Goal: Task Accomplishment & Management: Manage account settings

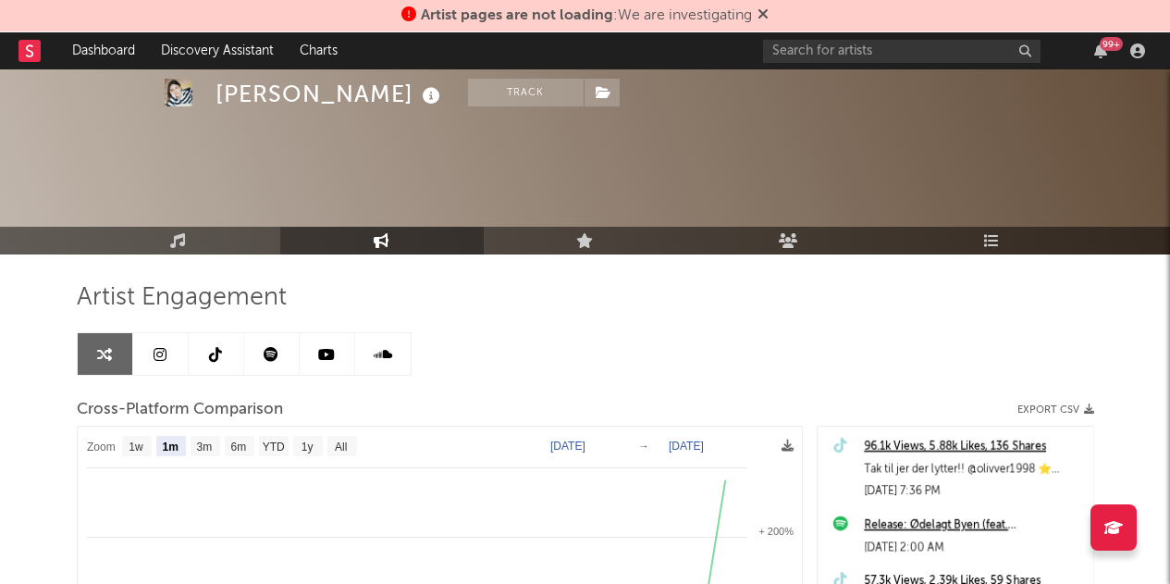
select select "1m"
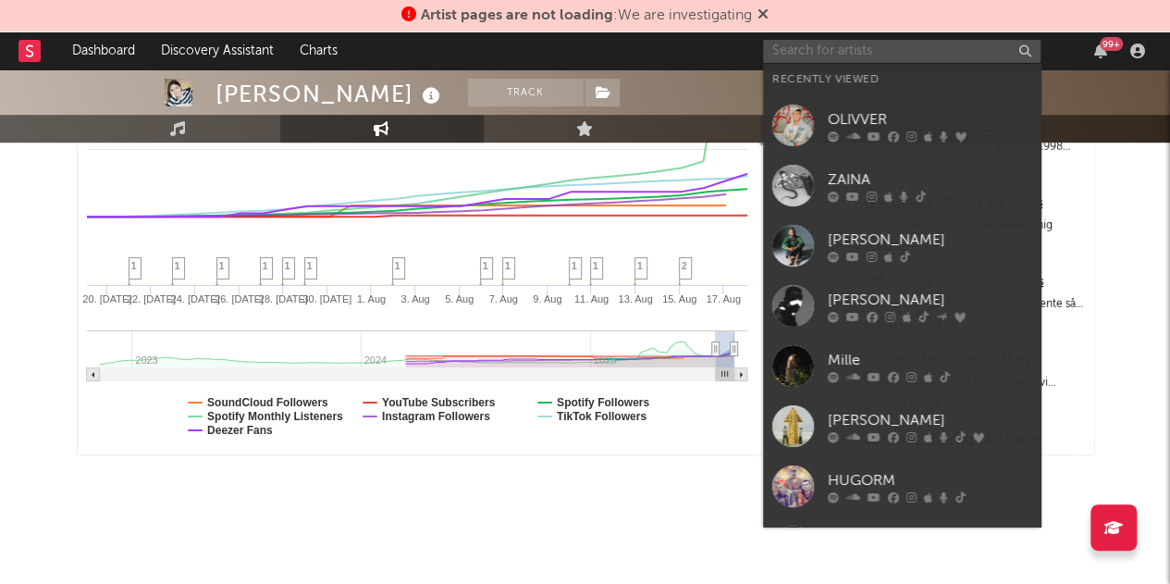
click at [872, 47] on input "text" at bounding box center [901, 51] width 277 height 23
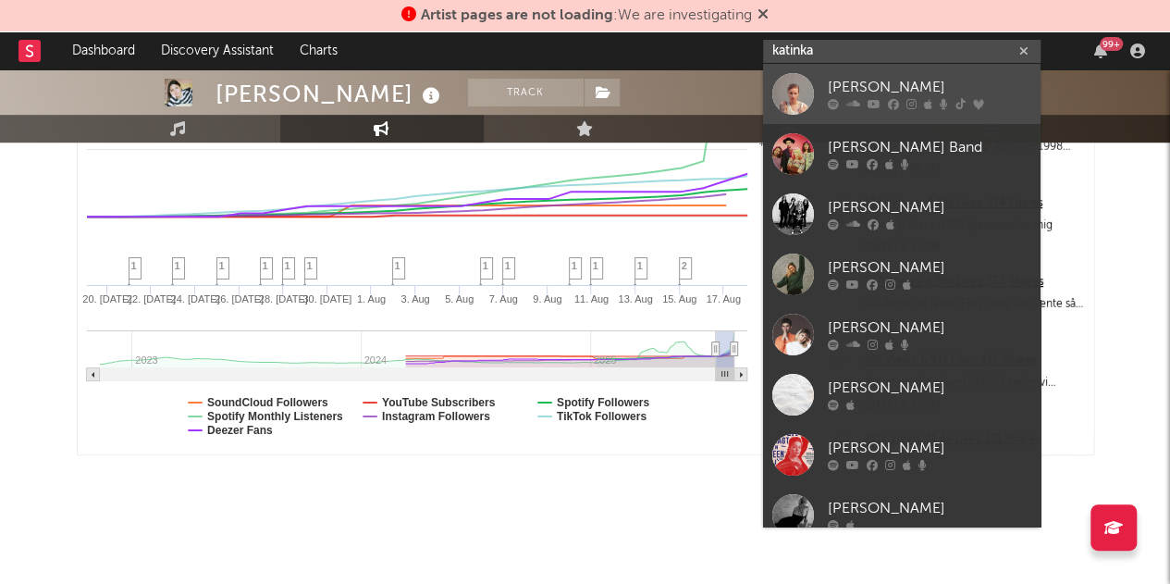
type input "katinka"
click at [877, 96] on div "[PERSON_NAME]" at bounding box center [929, 88] width 203 height 22
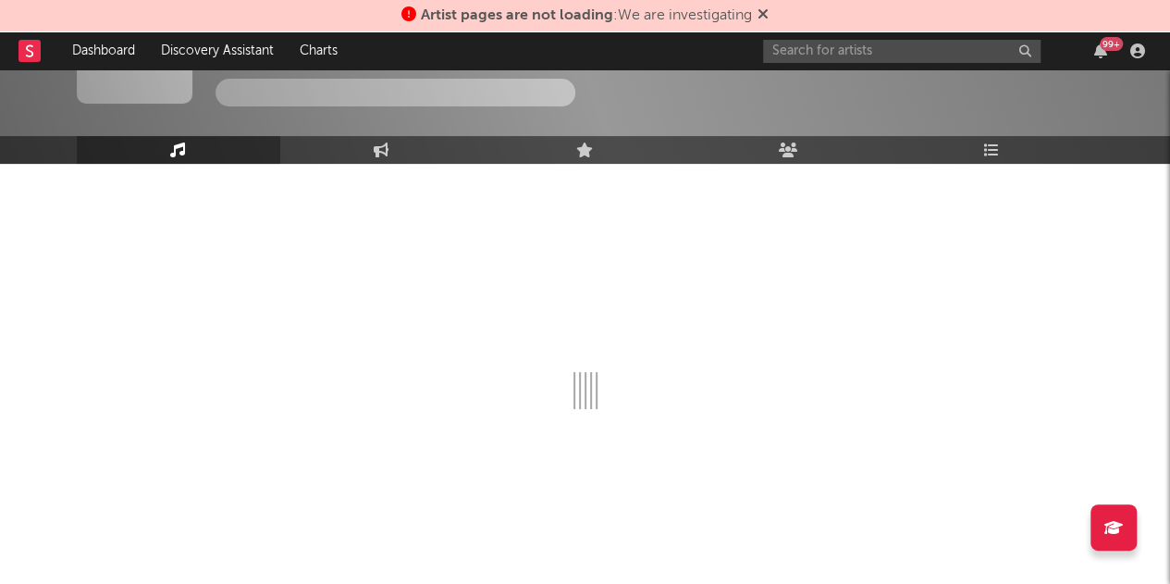
select select "6m"
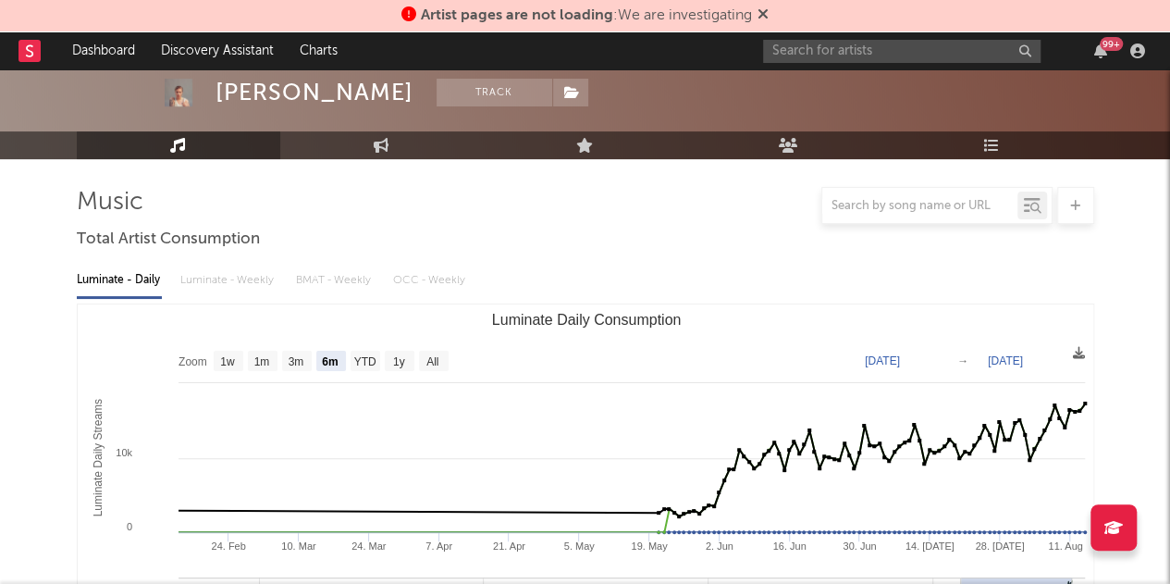
scroll to position [46, 0]
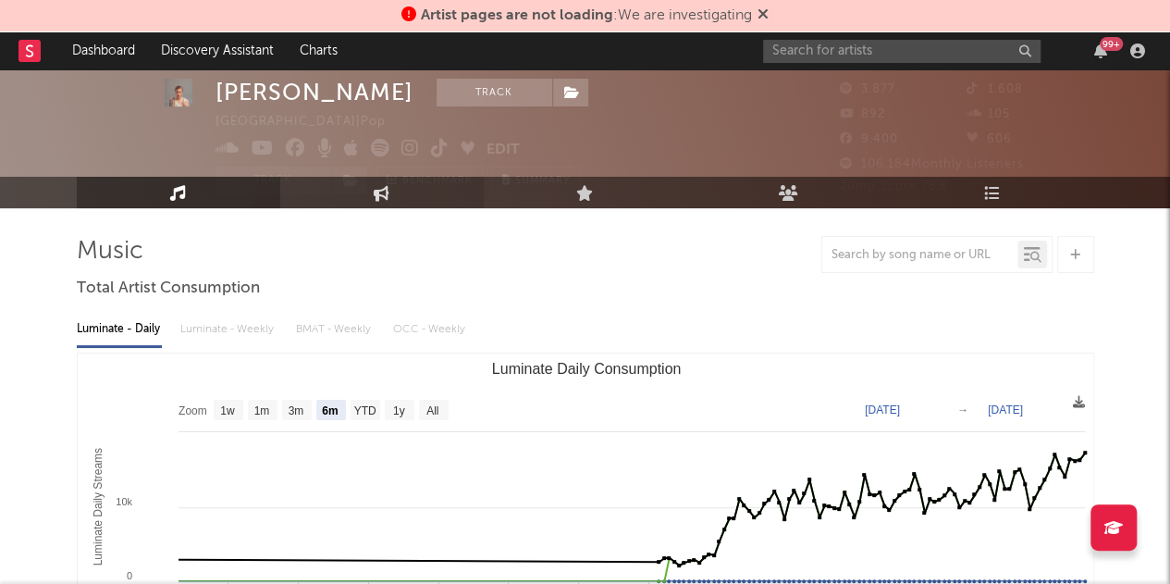
click at [375, 182] on link "Engagement" at bounding box center [381, 192] width 203 height 31
select select "1w"
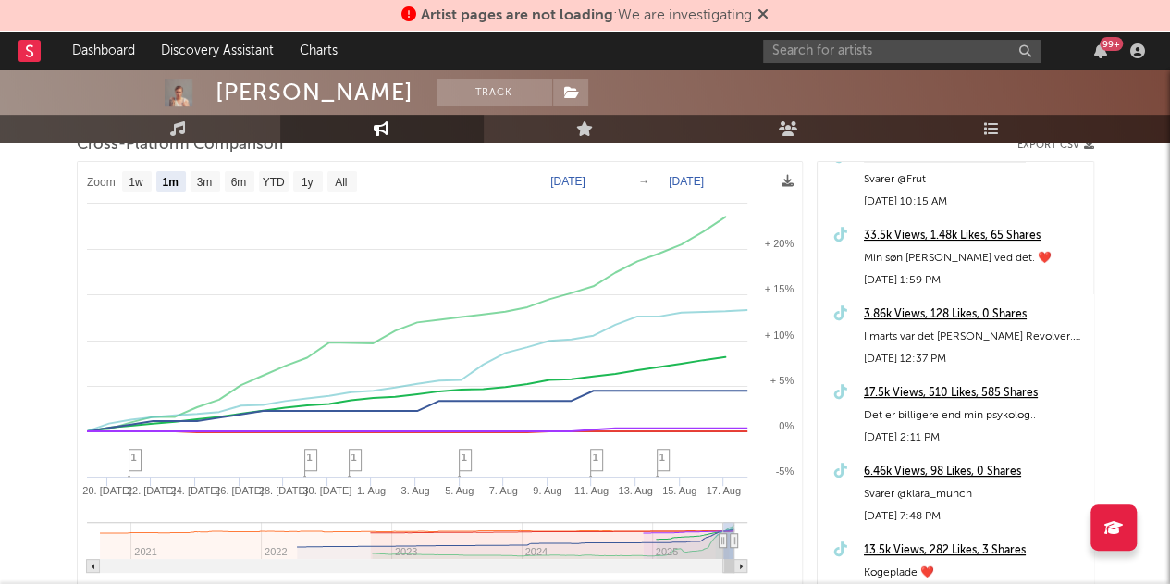
scroll to position [266, 0]
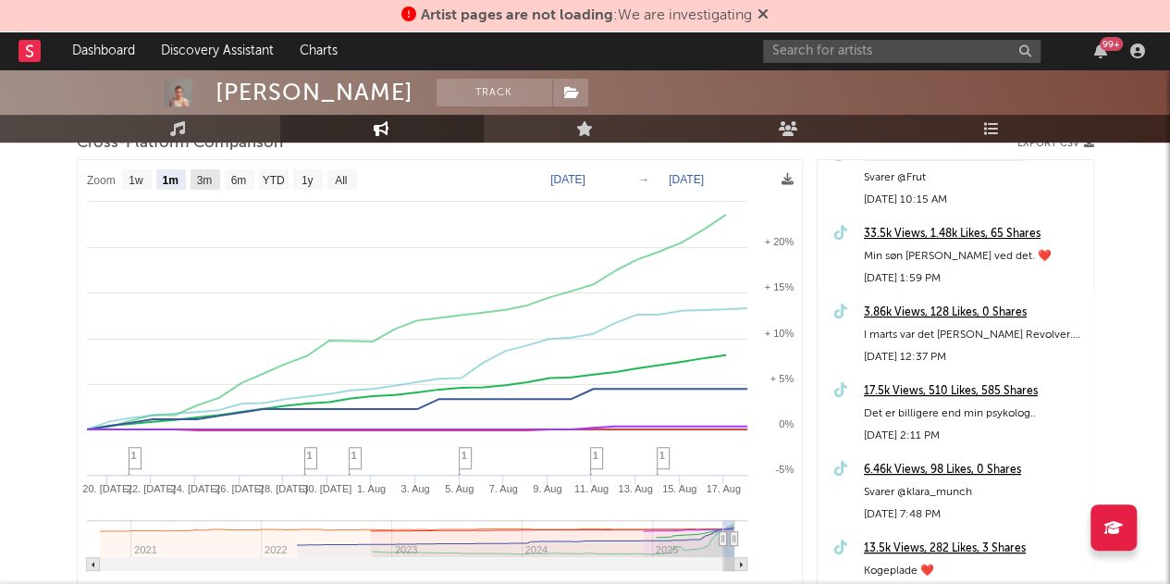
click at [198, 175] on text "3m" at bounding box center [204, 180] width 16 height 13
select select "3m"
type input "[DATE]"
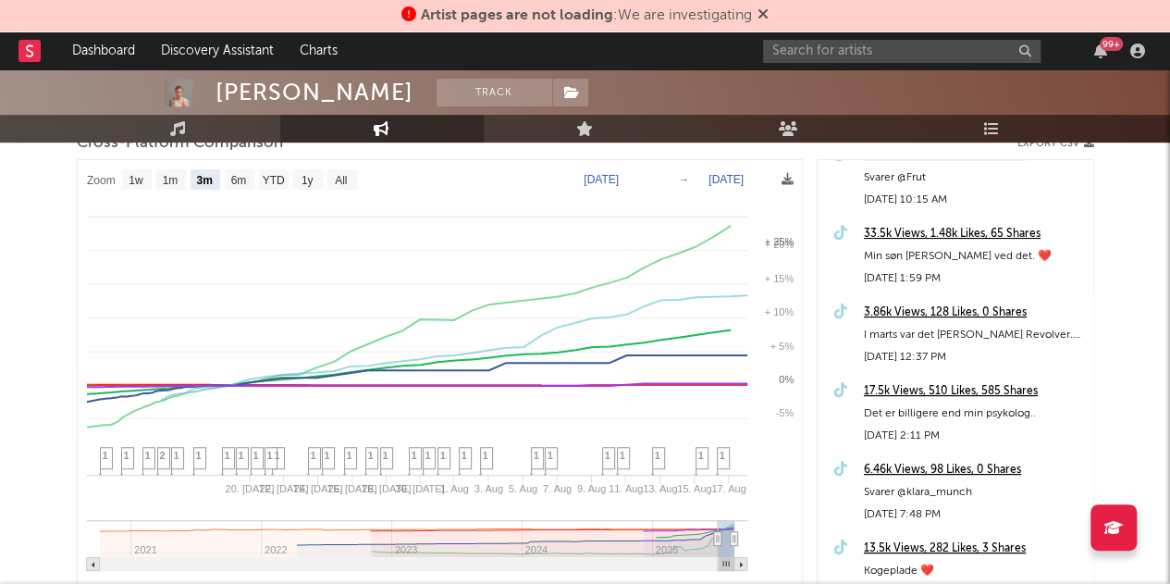
select select "3m"
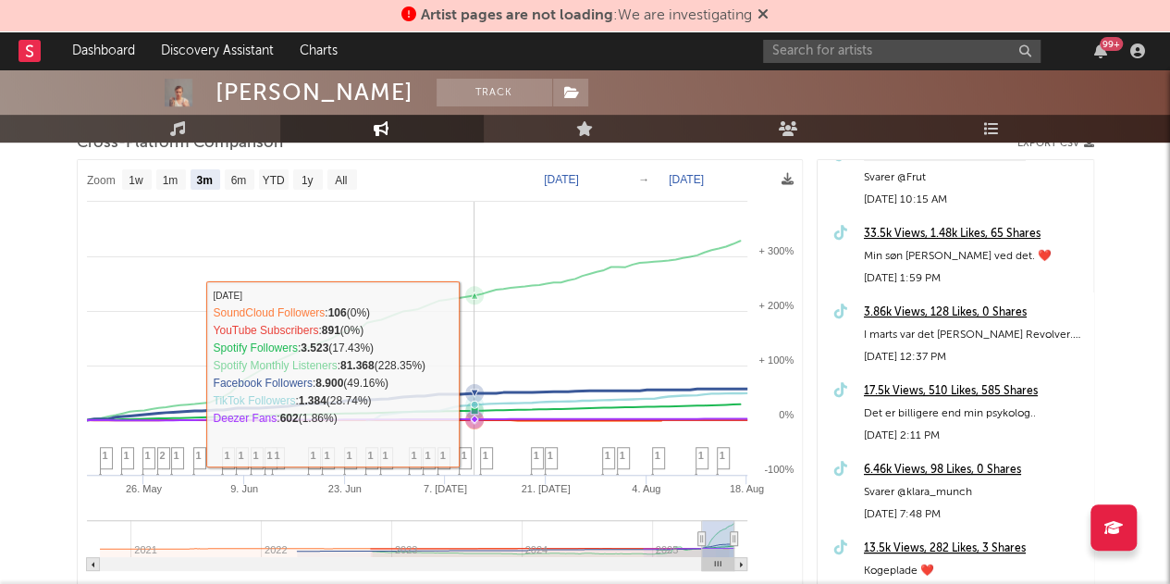
scroll to position [456, 0]
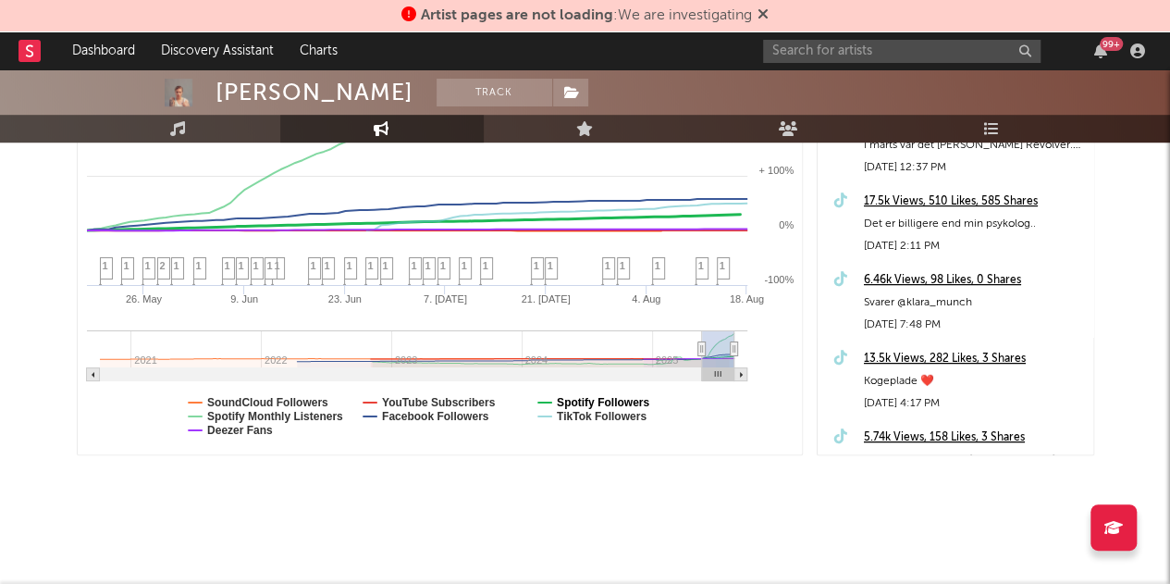
click at [567, 397] on text "Spotify Followers" at bounding box center [602, 402] width 92 height 13
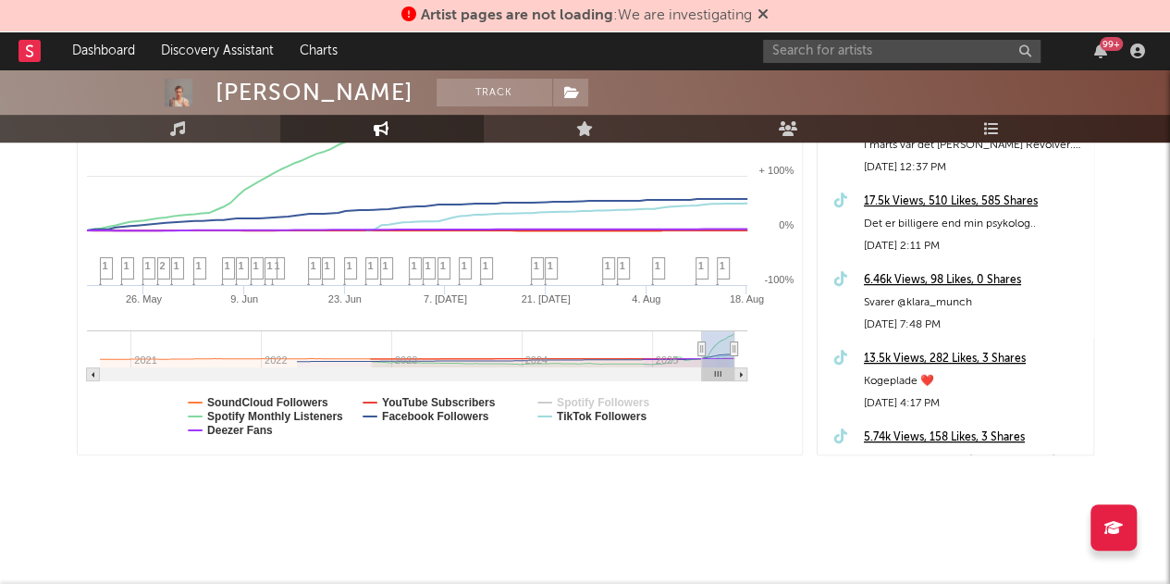
select select "3m"
click at [297, 413] on text "Spotify Monthly Listeners" at bounding box center [275, 416] width 136 height 13
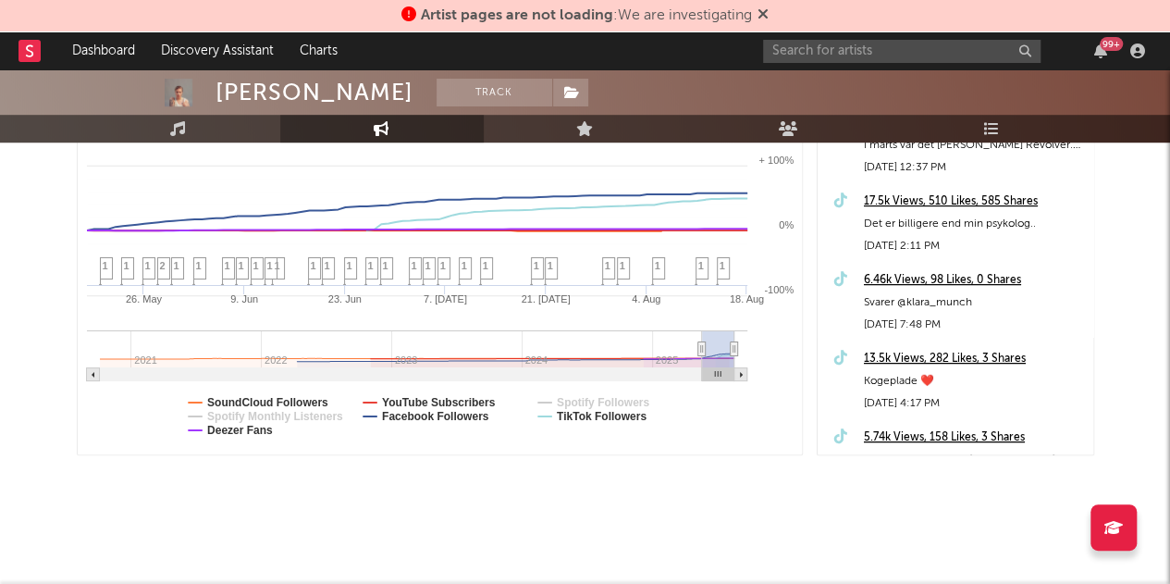
select select "3m"
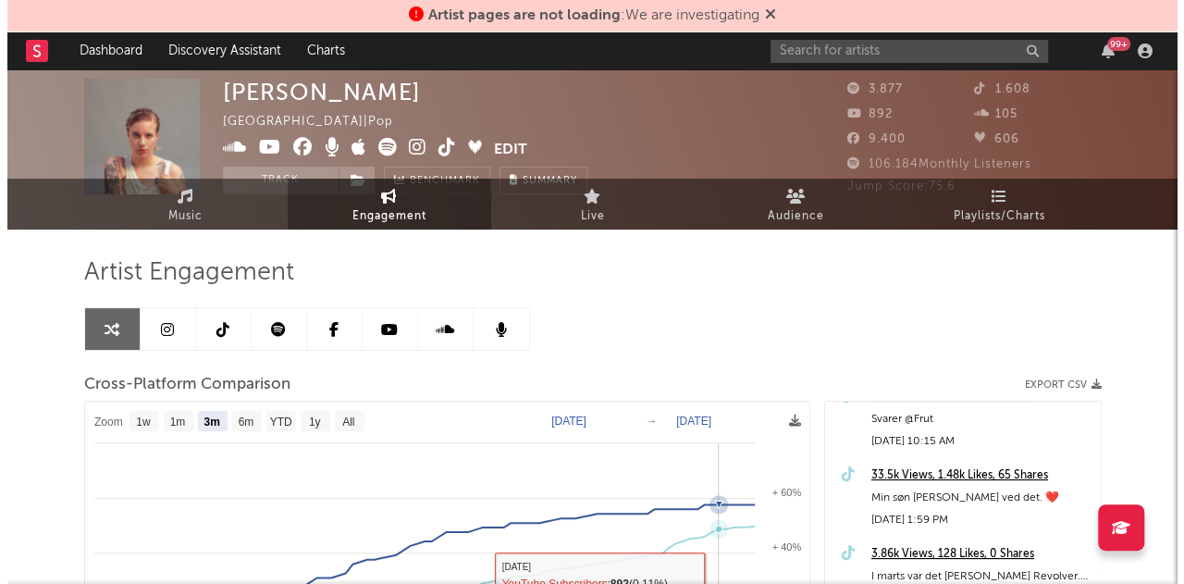
scroll to position [0, 0]
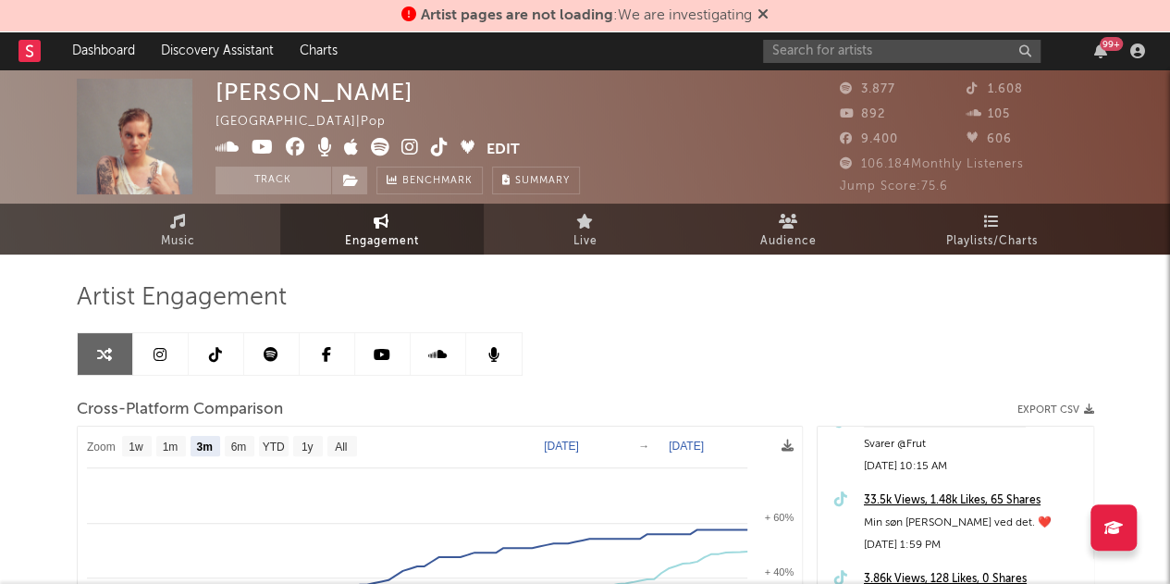
click at [412, 139] on icon at bounding box center [410, 147] width 18 height 18
click at [498, 151] on button "Edit" at bounding box center [502, 149] width 33 height 23
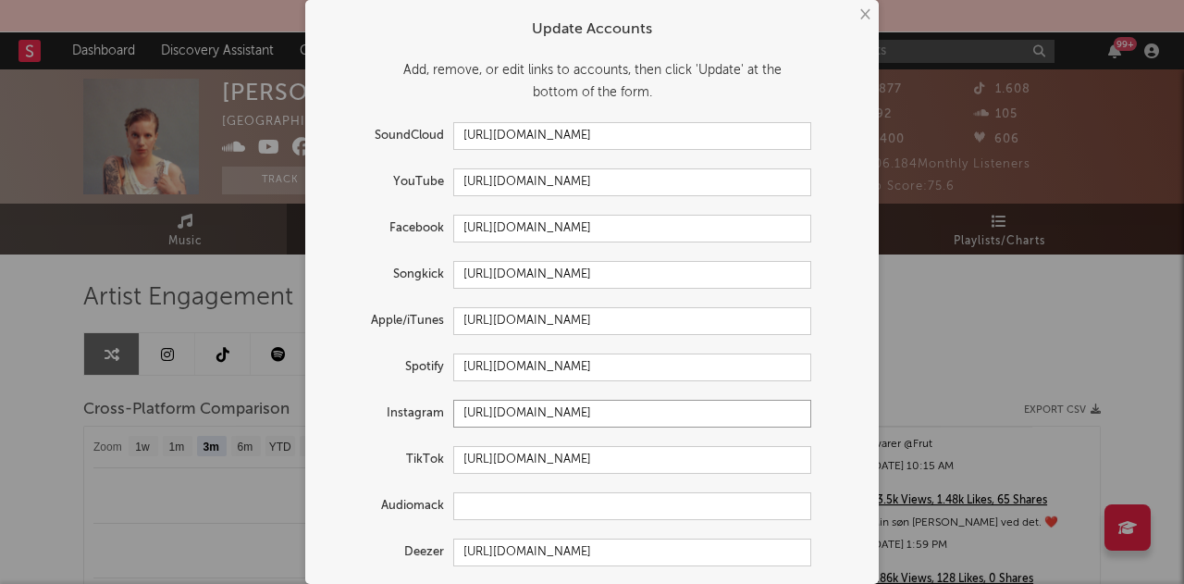
drag, startPoint x: 795, startPoint y: 415, endPoint x: 653, endPoint y: 408, distance: 142.6
click at [653, 408] on input "[URL][DOMAIN_NAME]" at bounding box center [632, 414] width 358 height 28
type input "[URL][DOMAIN_NAME][DOMAIN_NAME]"
click at [824, 431] on form "Update Accounts Add, remove, or edit links to accounts, then click 'Update' at …" at bounding box center [591, 320] width 555 height 622
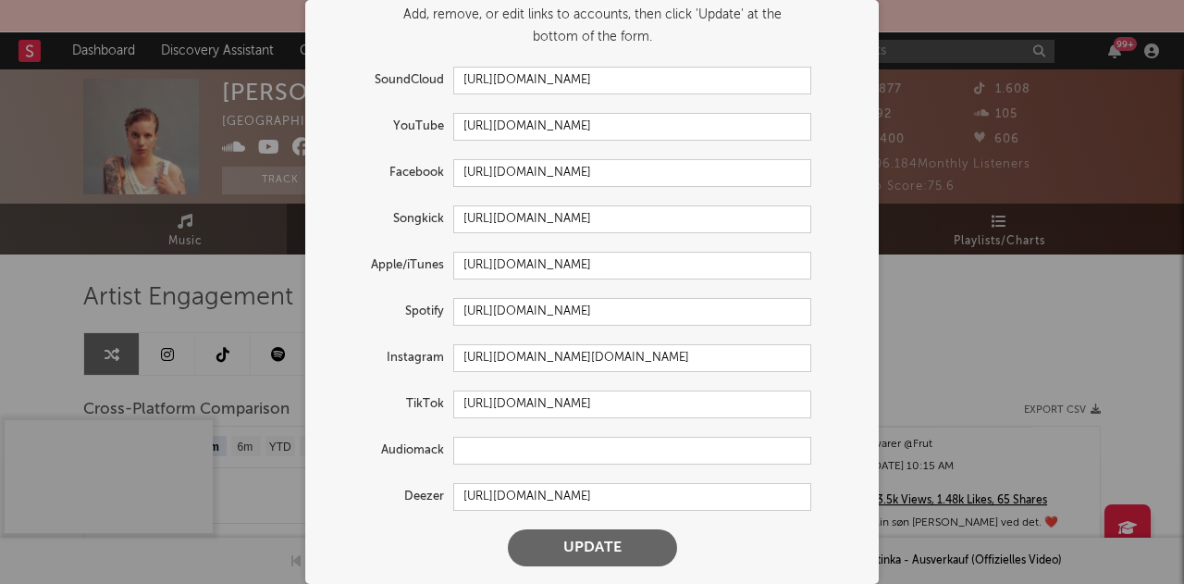
click at [617, 546] on button "Update" at bounding box center [592, 547] width 169 height 37
click at [699, 132] on input "[URL][DOMAIN_NAME]" at bounding box center [632, 127] width 358 height 28
click at [695, 132] on input "[URL][DOMAIN_NAME]" at bounding box center [632, 127] width 358 height 28
click at [681, 129] on input "[URL][DOMAIN_NAME]" at bounding box center [632, 127] width 358 height 28
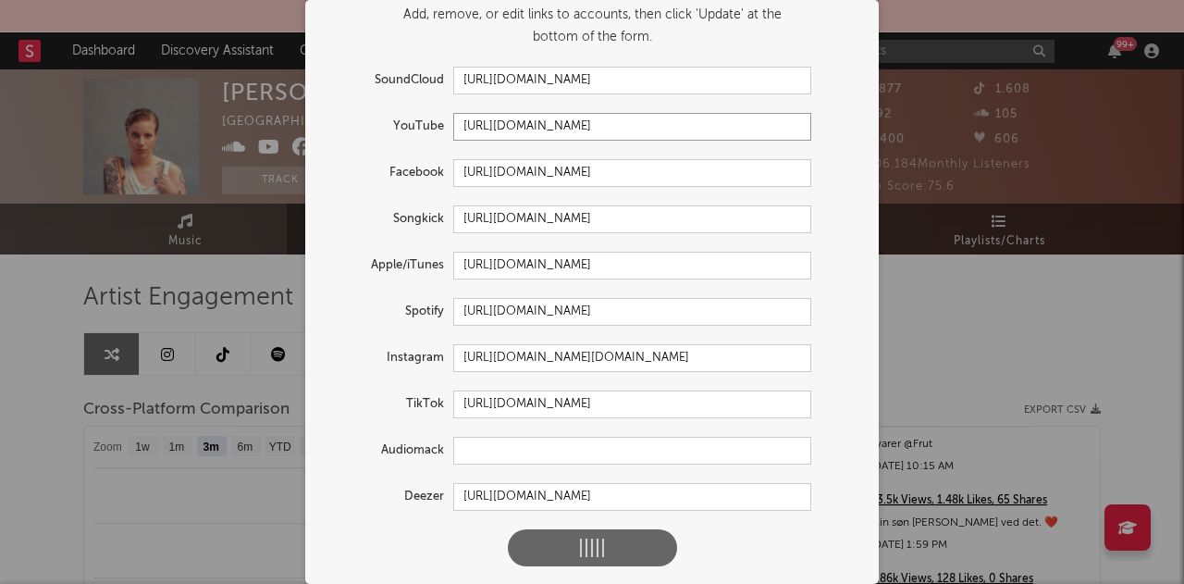
click at [681, 129] on input "[URL][DOMAIN_NAME]" at bounding box center [632, 127] width 358 height 28
click at [859, 228] on form "Update Accounts Add, remove, or edit links to accounts, then click 'Update' at …" at bounding box center [591, 265] width 555 height 622
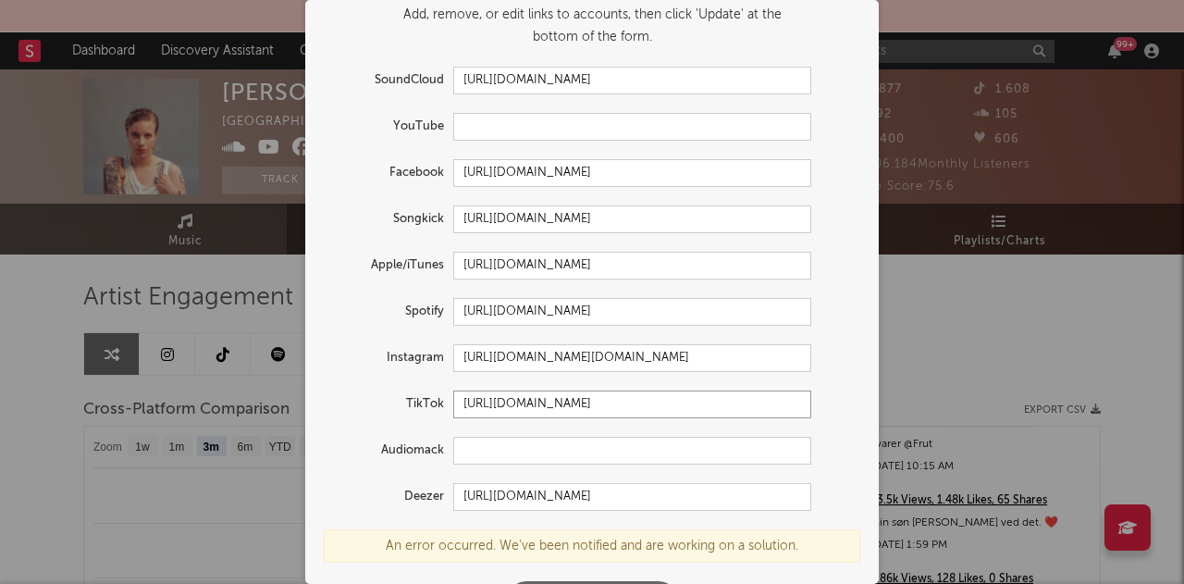
click at [795, 400] on input "[URL][DOMAIN_NAME]" at bounding box center [632, 404] width 358 height 28
paste input "@katinka.katinka.katinka"
type input "[URL][DOMAIN_NAME][DOMAIN_NAME]"
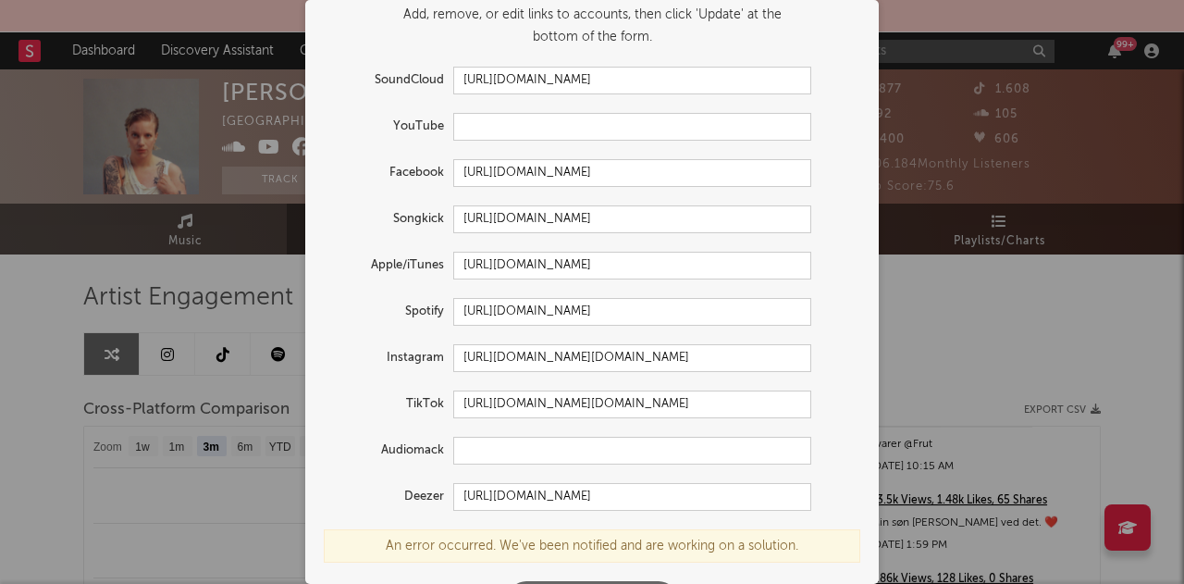
click at [832, 438] on div "Audiomack" at bounding box center [592, 451] width 536 height 28
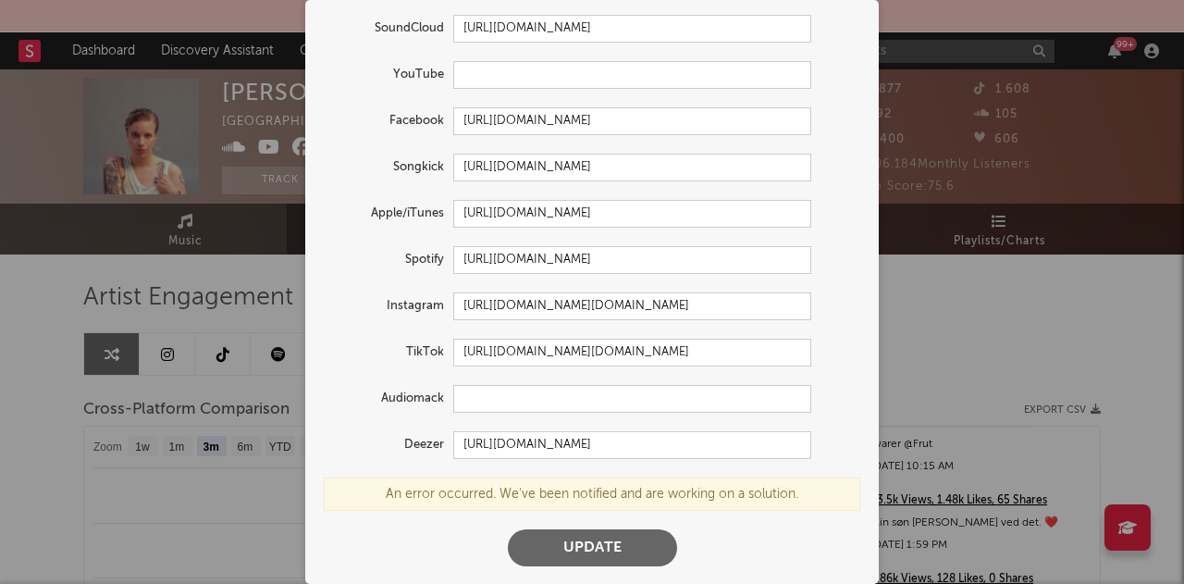
click at [607, 537] on button "Update" at bounding box center [592, 547] width 169 height 37
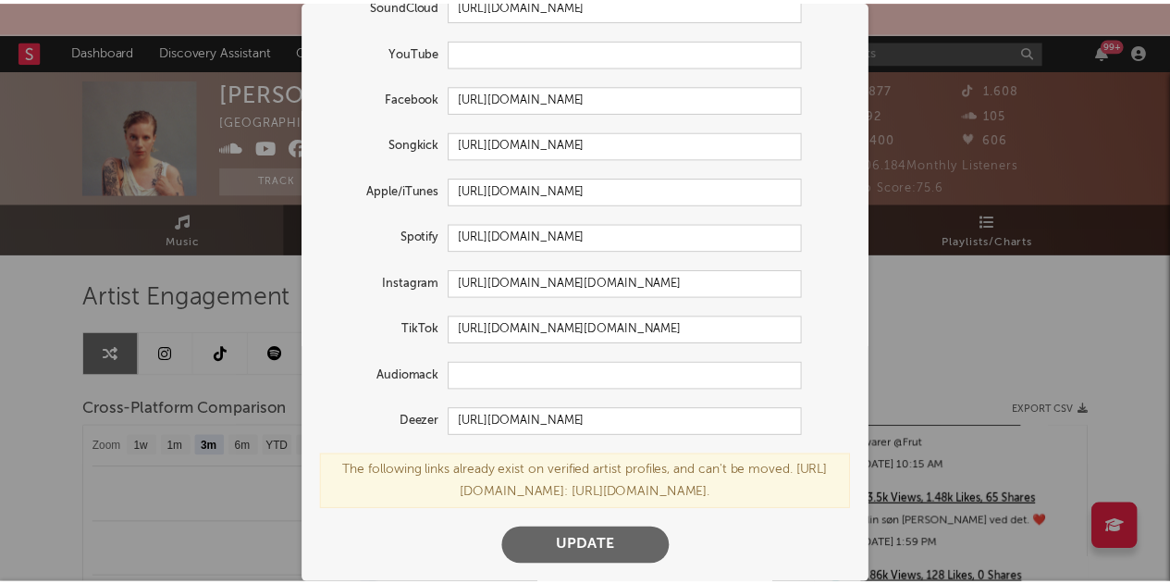
scroll to position [0, 0]
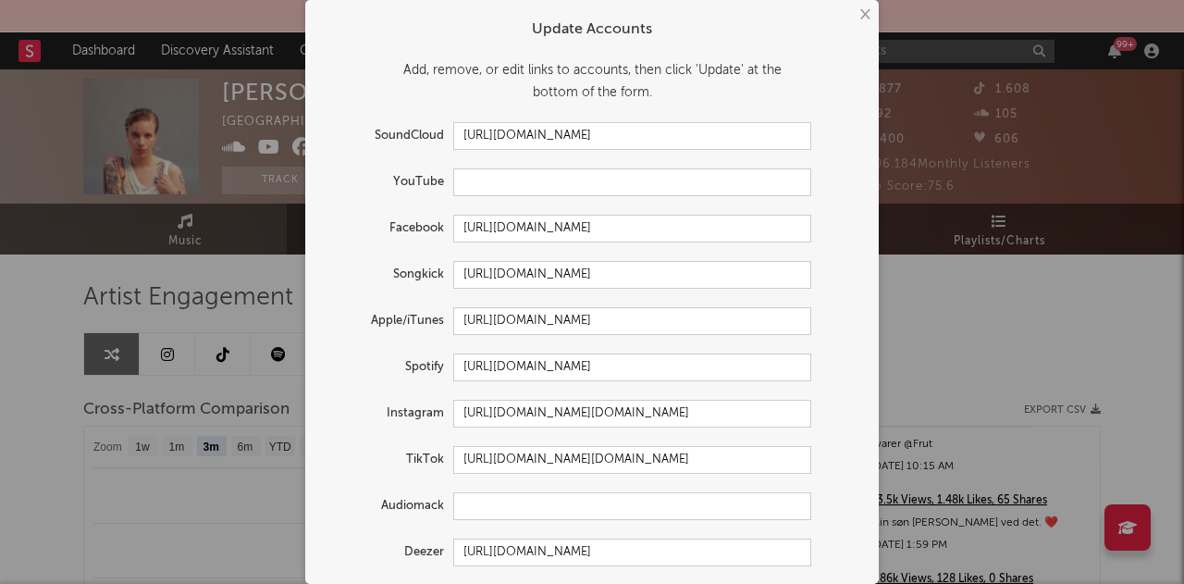
click at [856, 7] on button "×" at bounding box center [864, 15] width 20 height 20
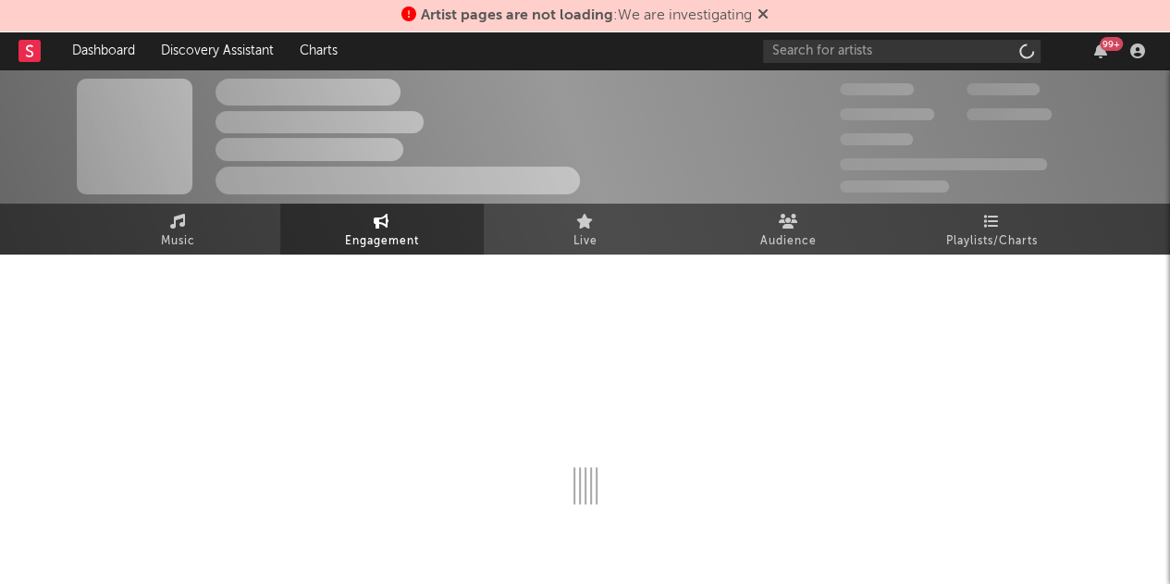
select select "1w"
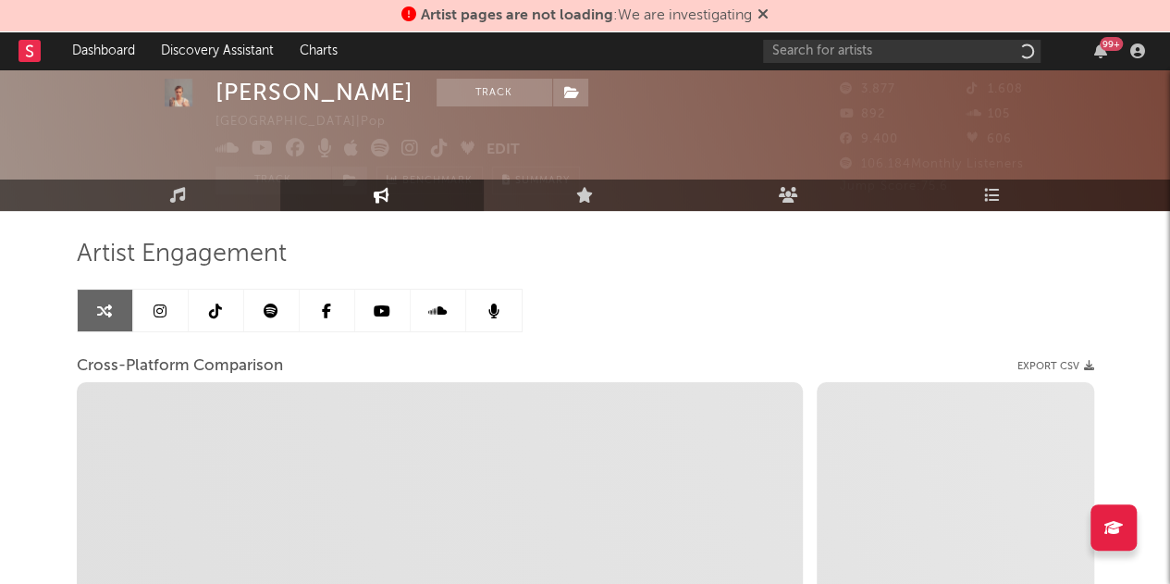
scroll to position [41, 0]
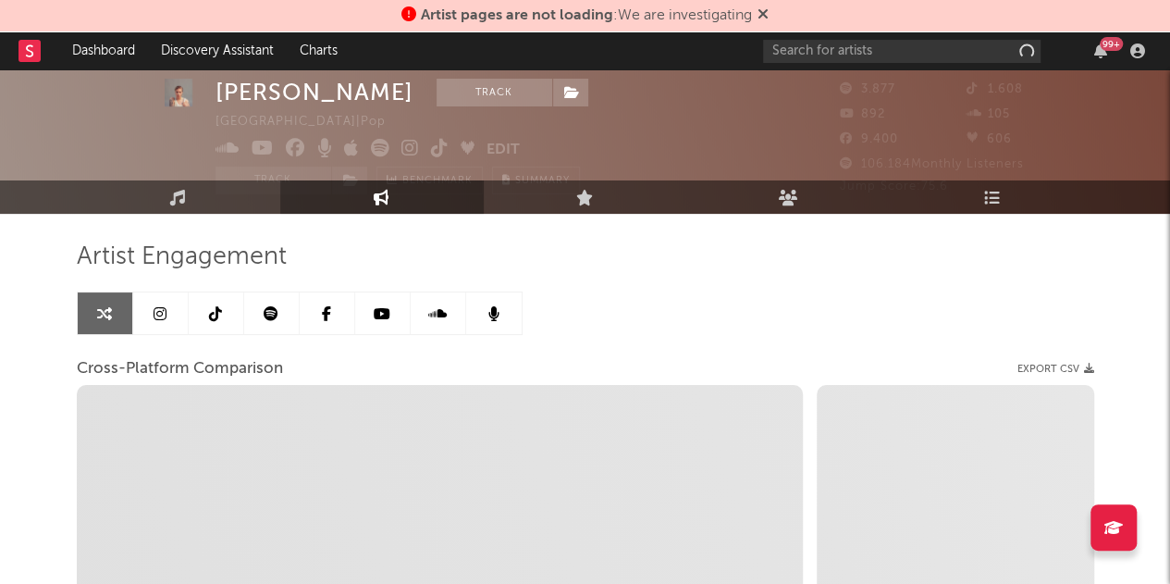
select select "1m"
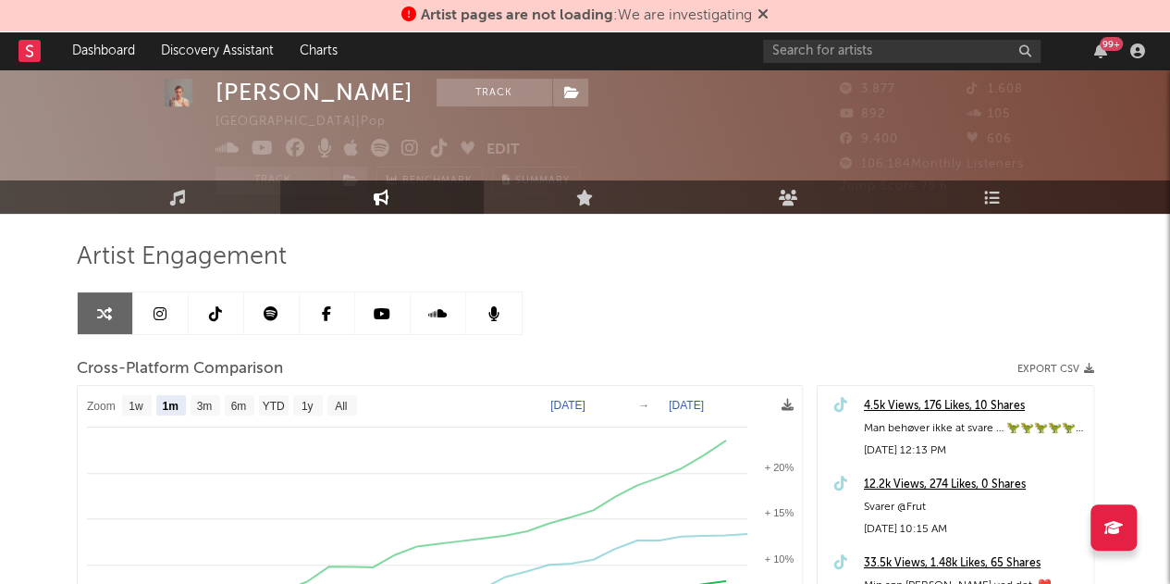
click at [166, 303] on link at bounding box center [160, 313] width 55 height 42
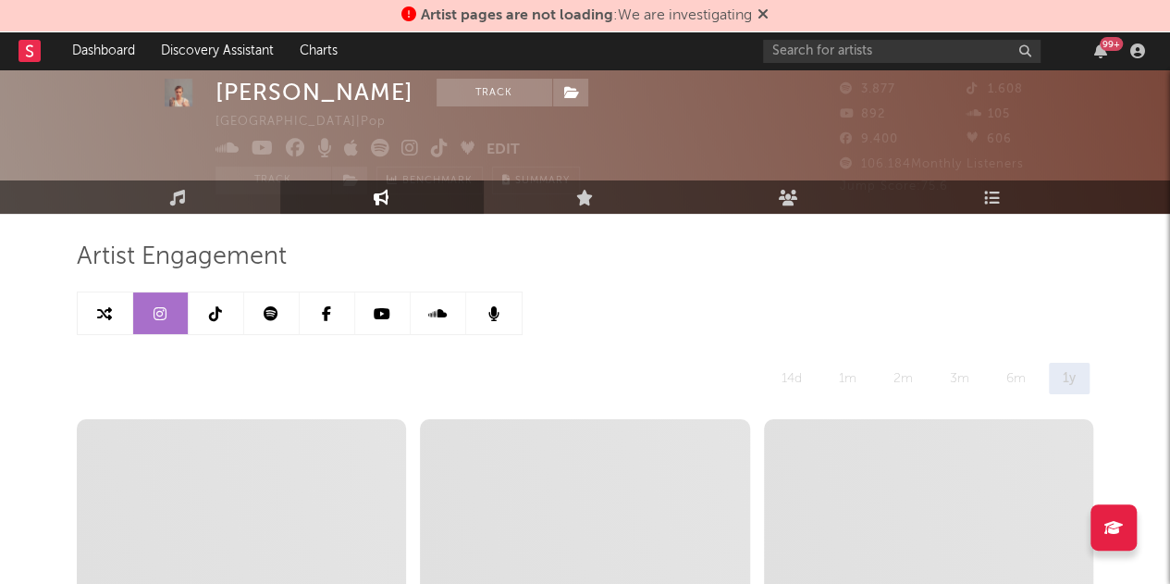
select select "1w"
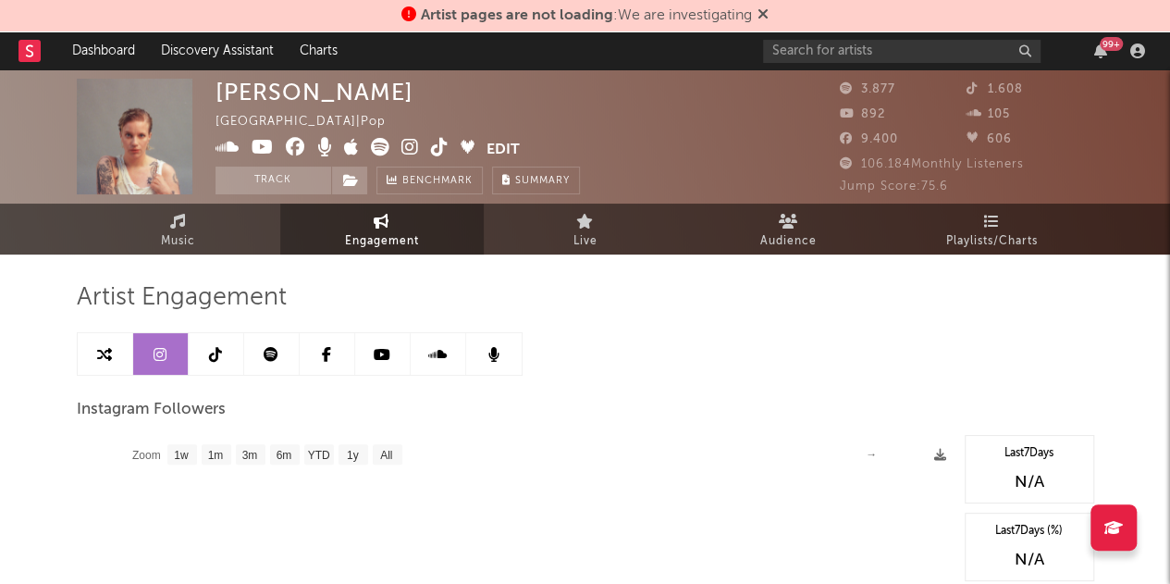
click at [214, 347] on icon at bounding box center [215, 354] width 13 height 15
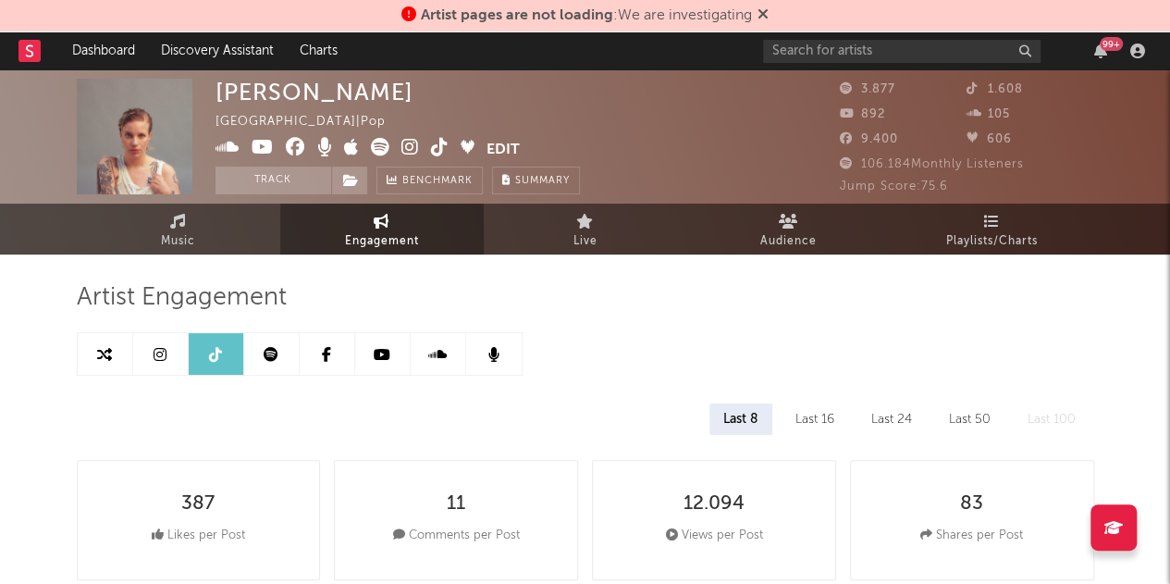
select select "1w"
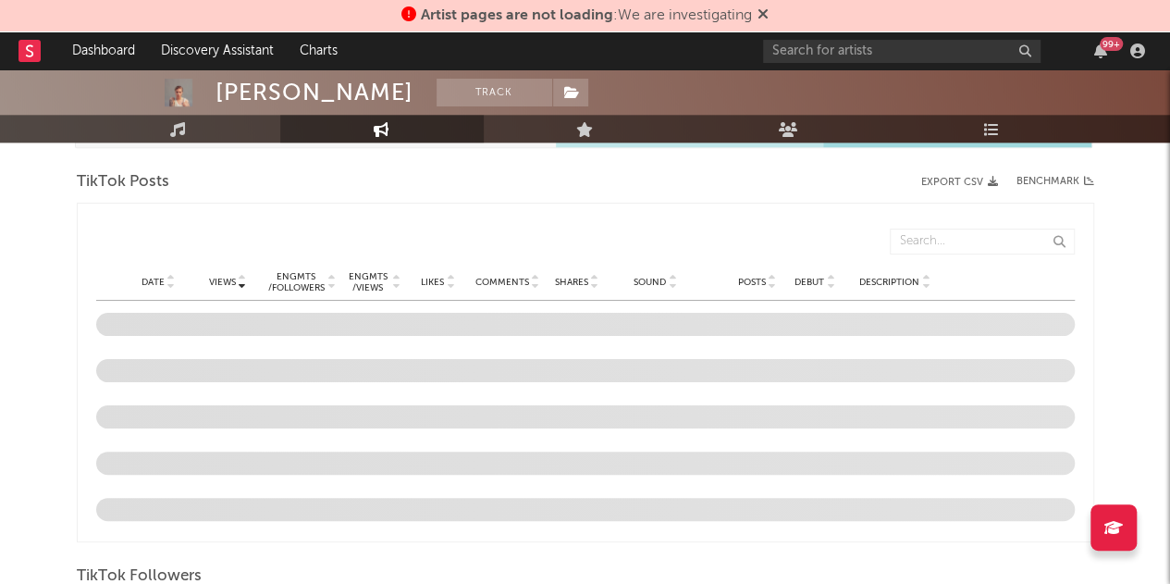
scroll to position [915, 0]
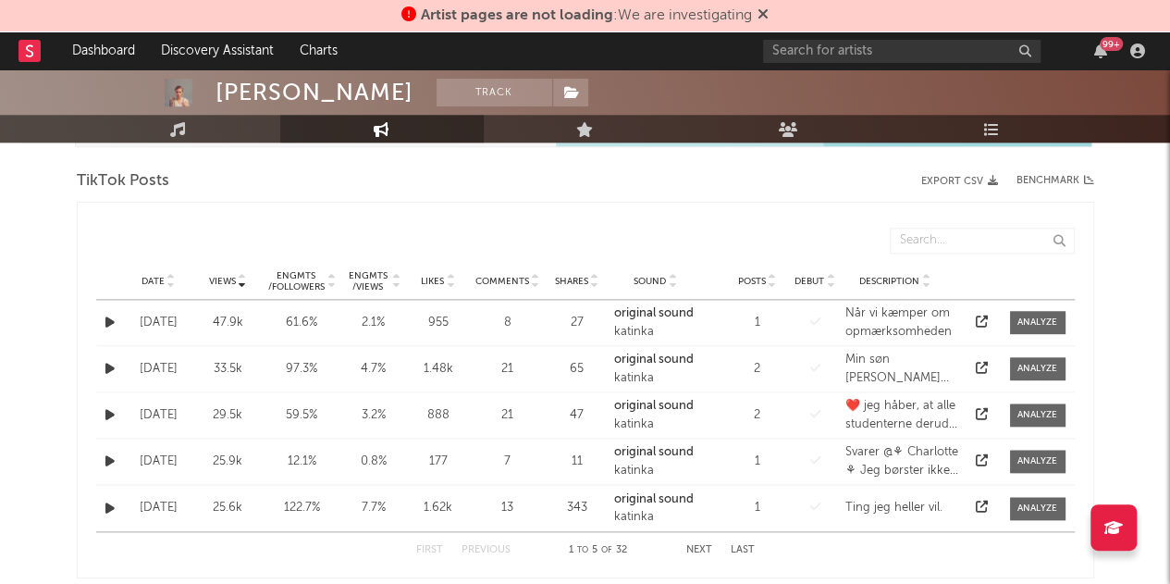
click at [704, 547] on button "Next" at bounding box center [699, 550] width 26 height 10
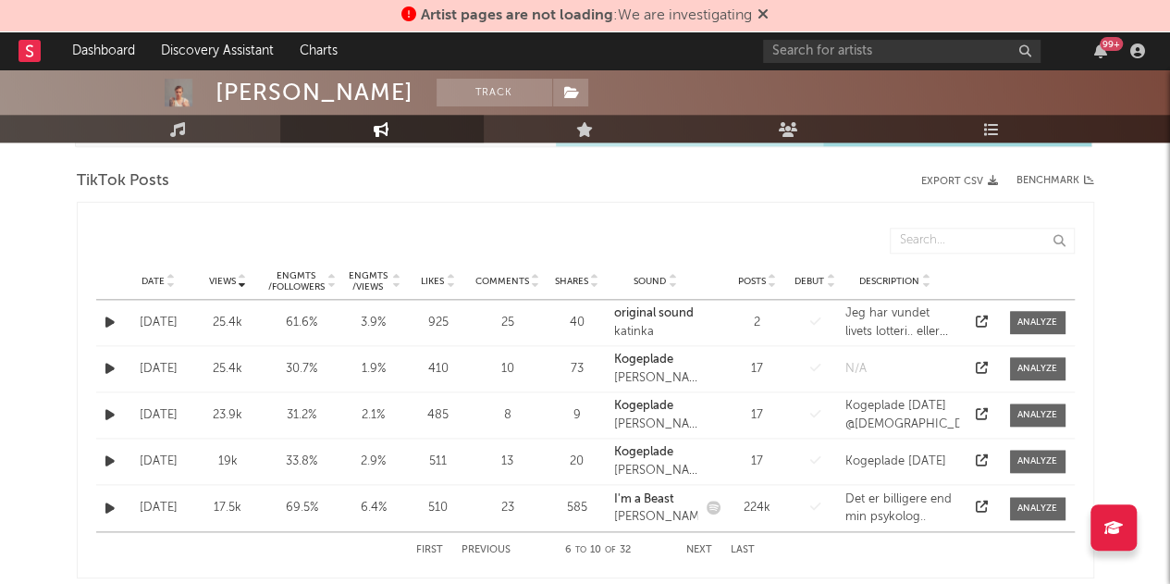
click at [493, 546] on button "Previous" at bounding box center [486, 550] width 49 height 10
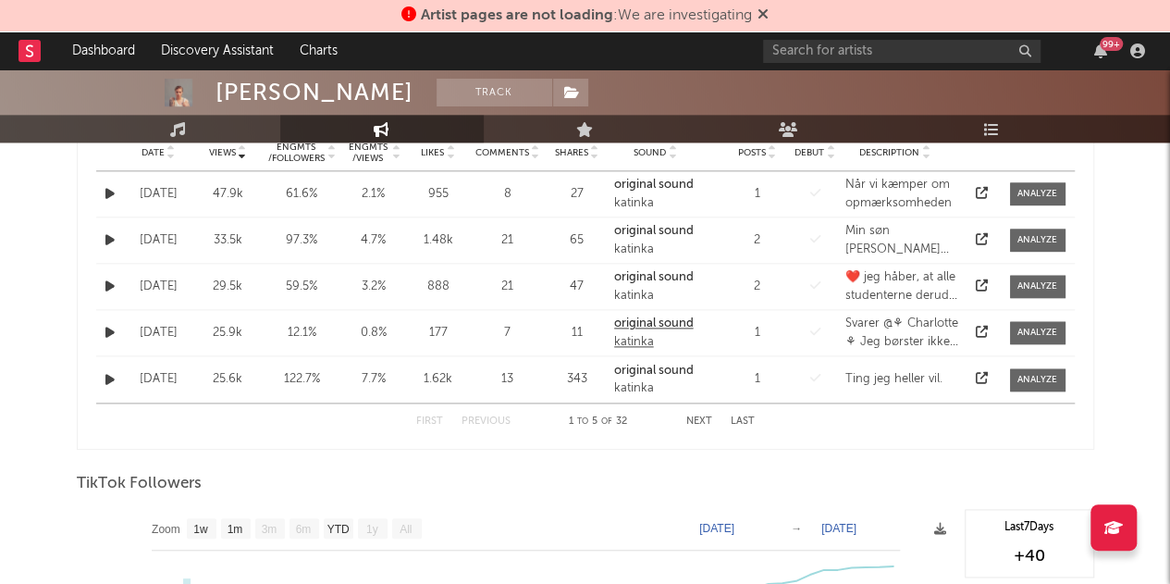
scroll to position [993, 0]
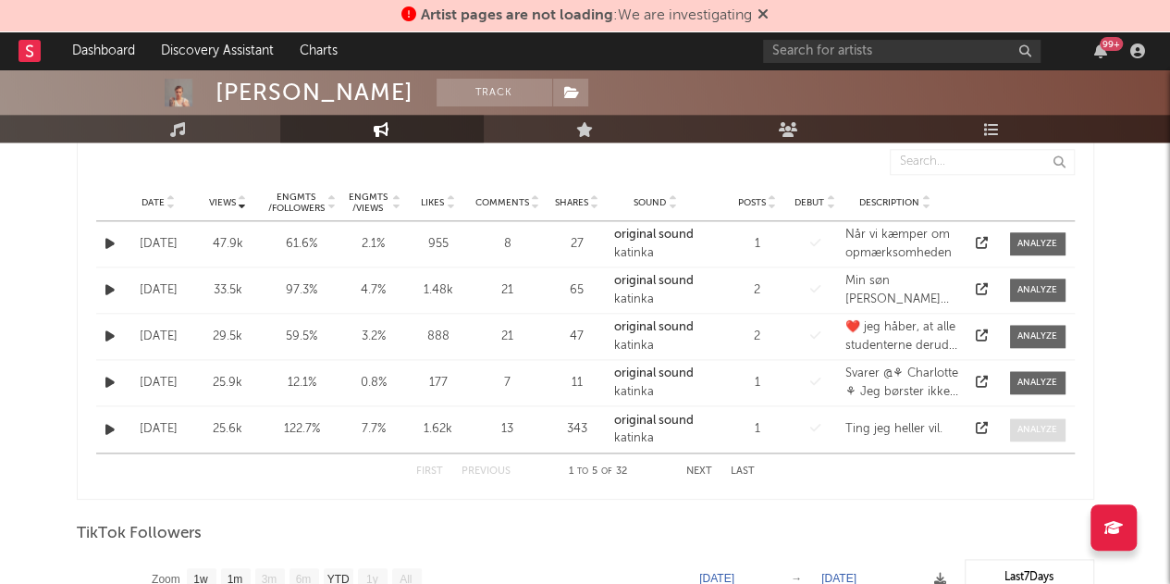
click at [1039, 425] on div at bounding box center [1037, 430] width 40 height 14
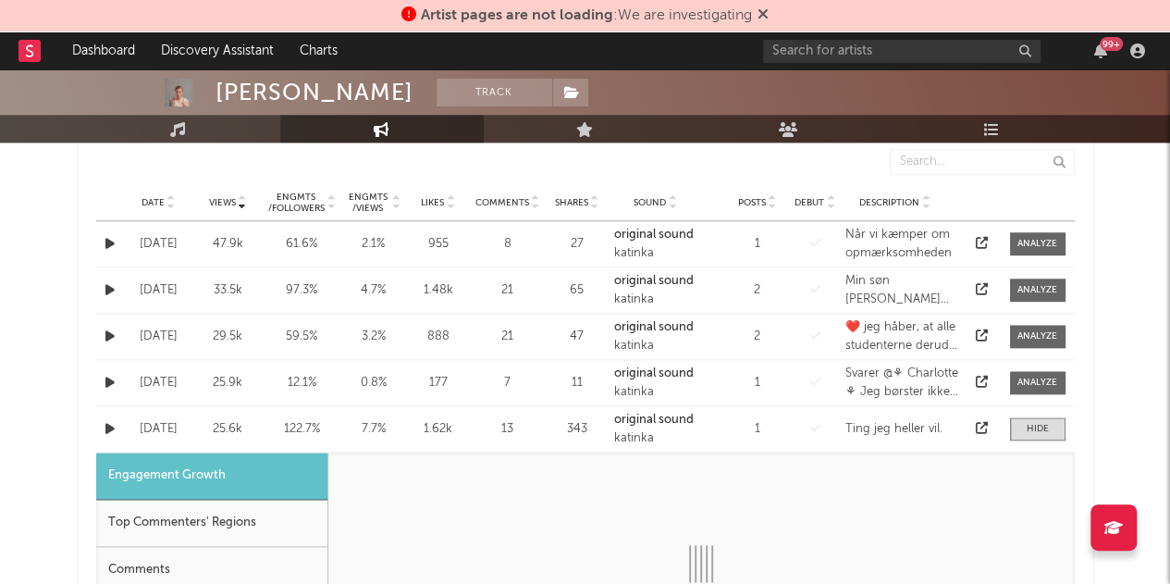
select select "1m"
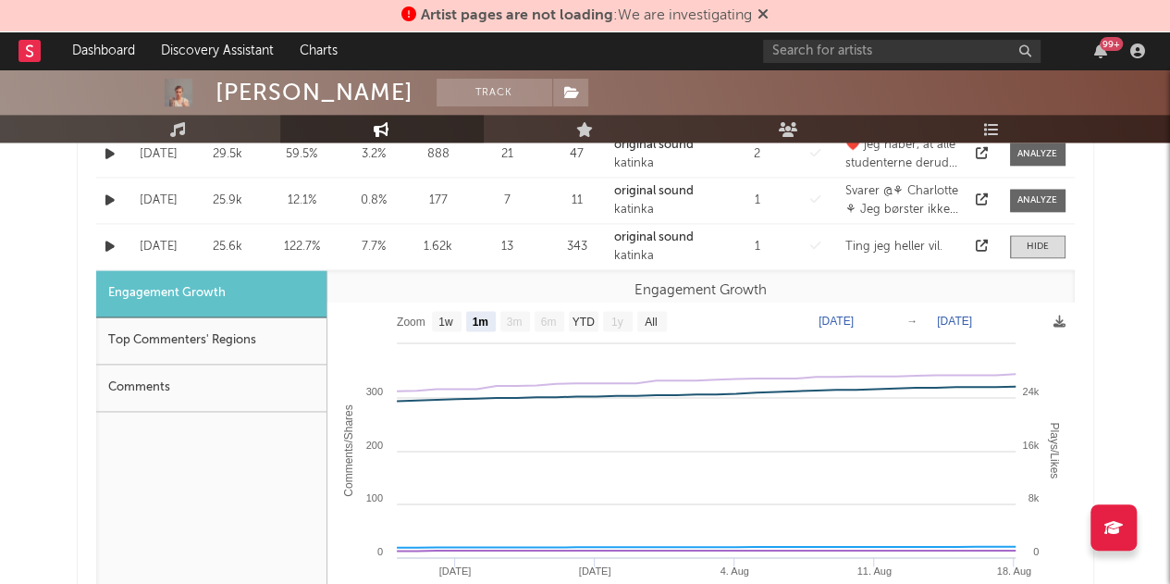
scroll to position [1262, 0]
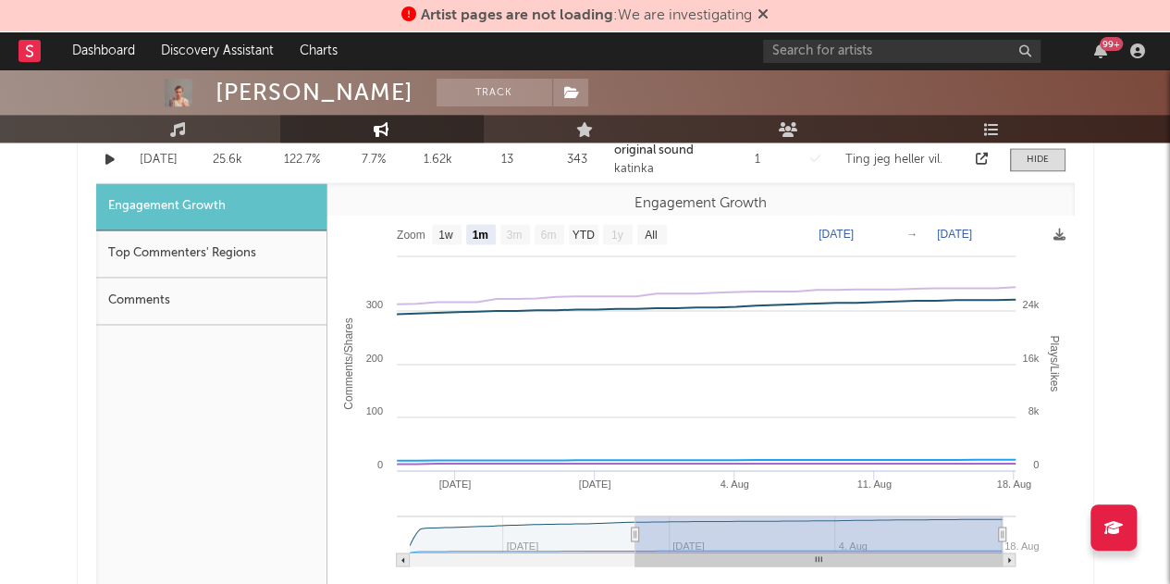
click at [169, 251] on div "Top Commenters' Regions" at bounding box center [211, 253] width 230 height 47
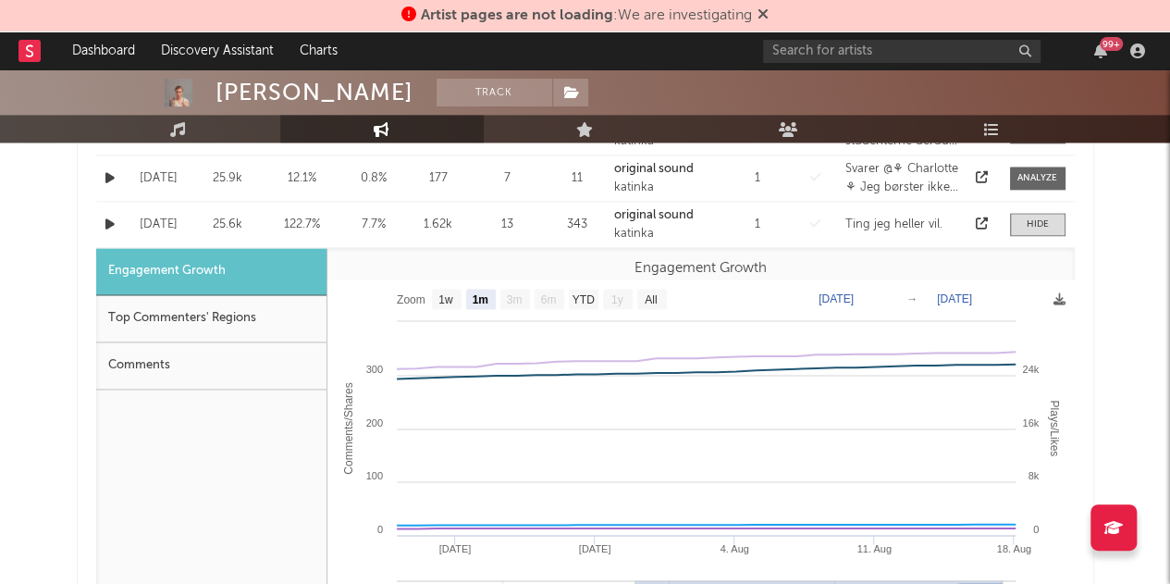
scroll to position [1196, 0]
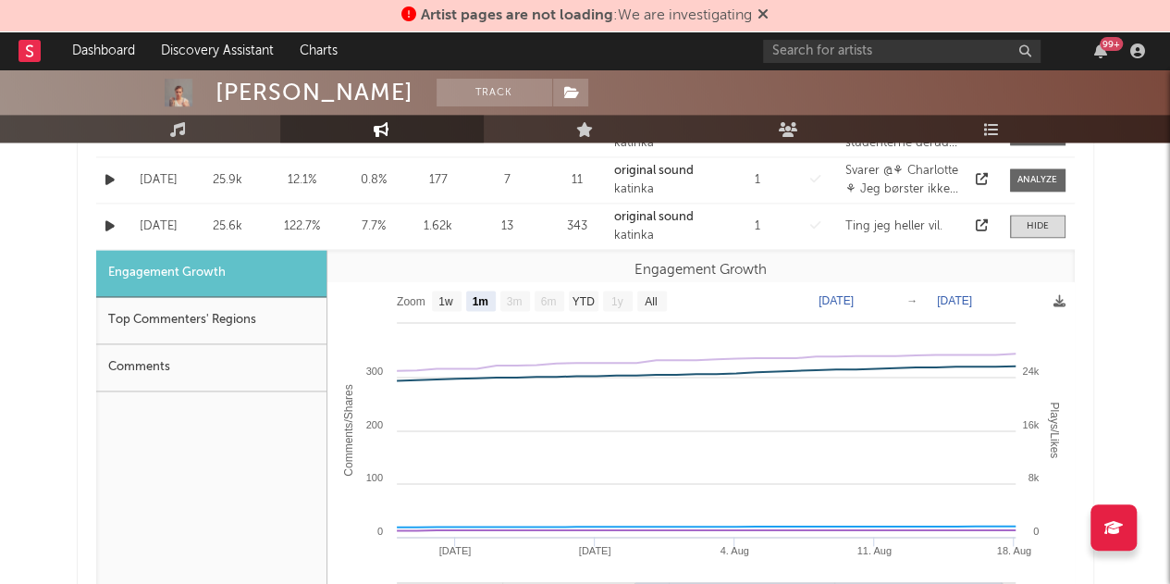
click at [188, 325] on div "Top Commenters' Regions" at bounding box center [211, 320] width 230 height 47
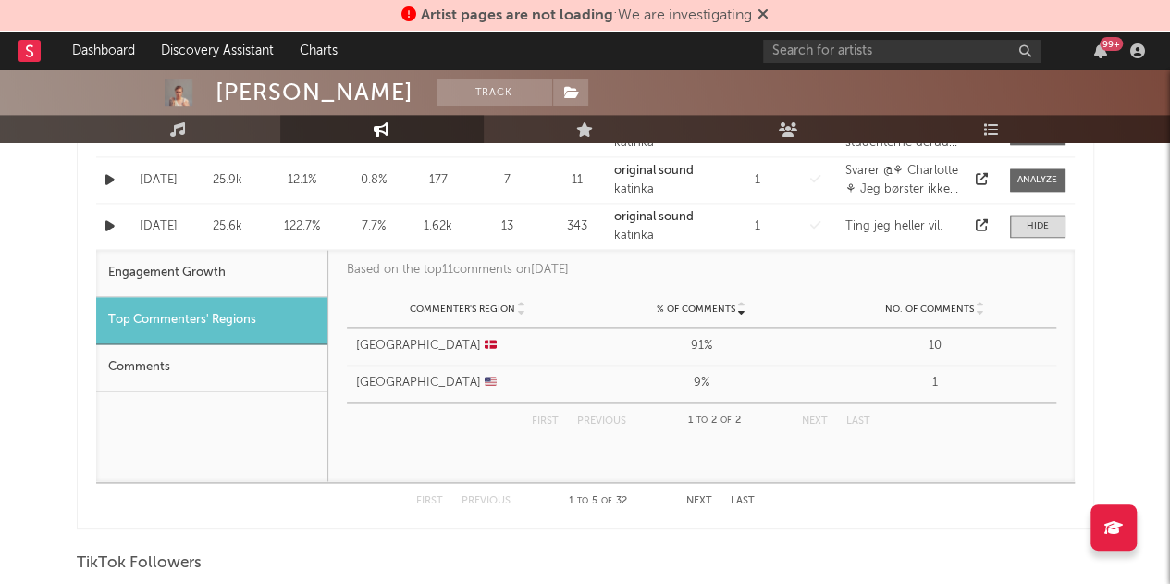
click at [154, 352] on div "Comments" at bounding box center [211, 367] width 231 height 47
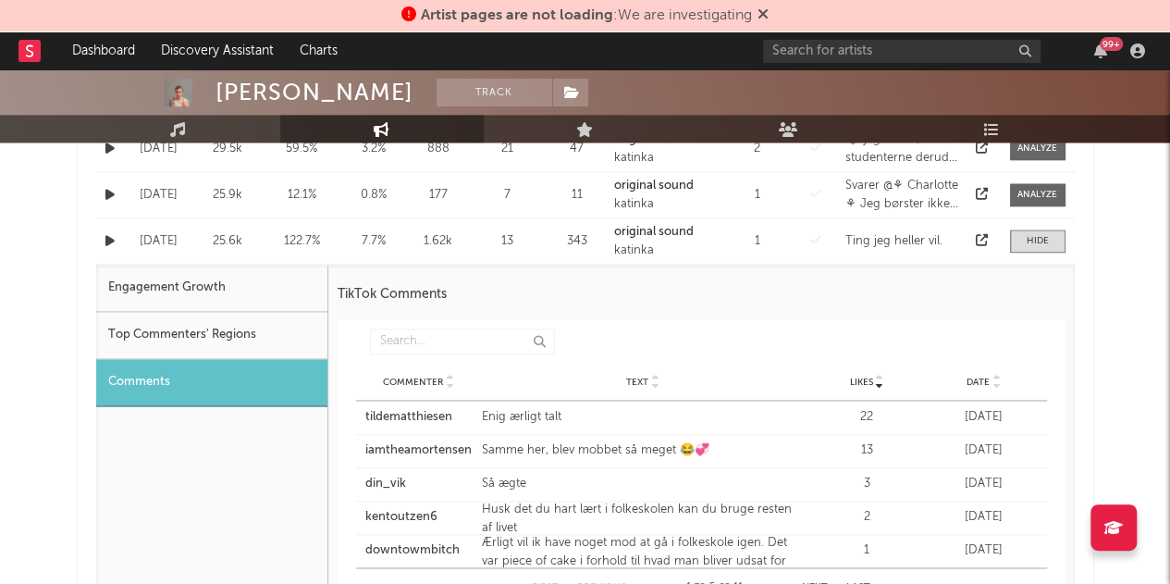
scroll to position [1178, 0]
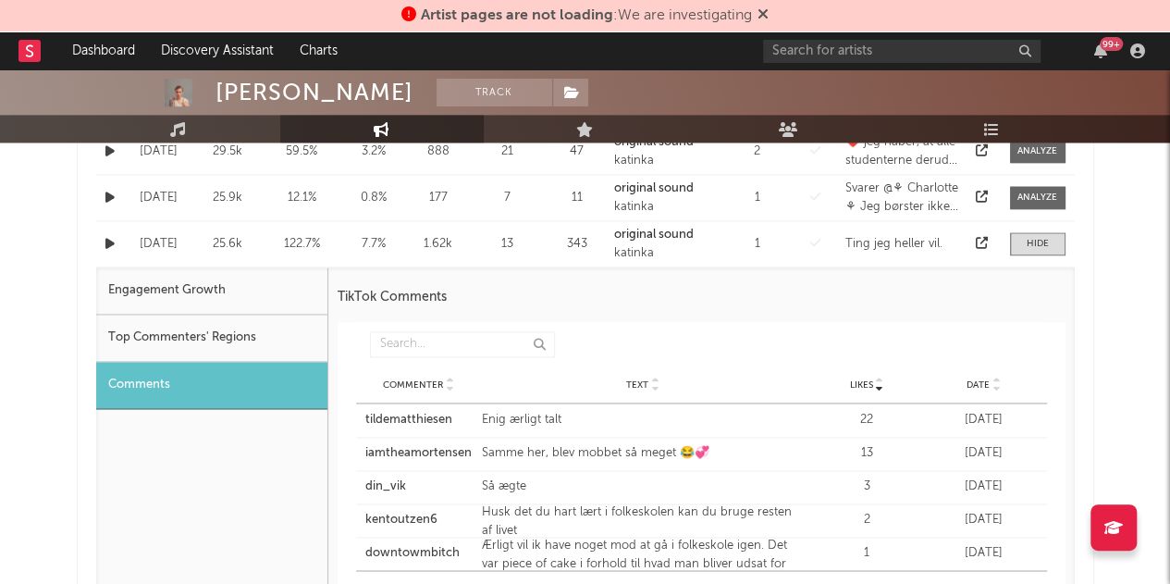
click at [214, 283] on div "Engagement Growth" at bounding box center [211, 290] width 231 height 47
select select "1m"
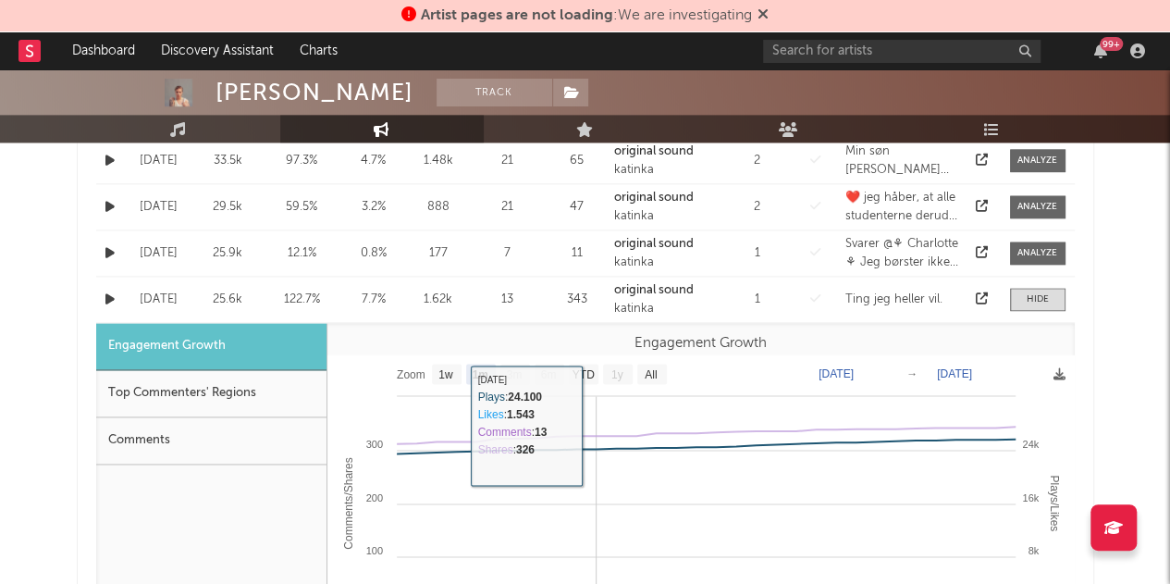
scroll to position [1112, 0]
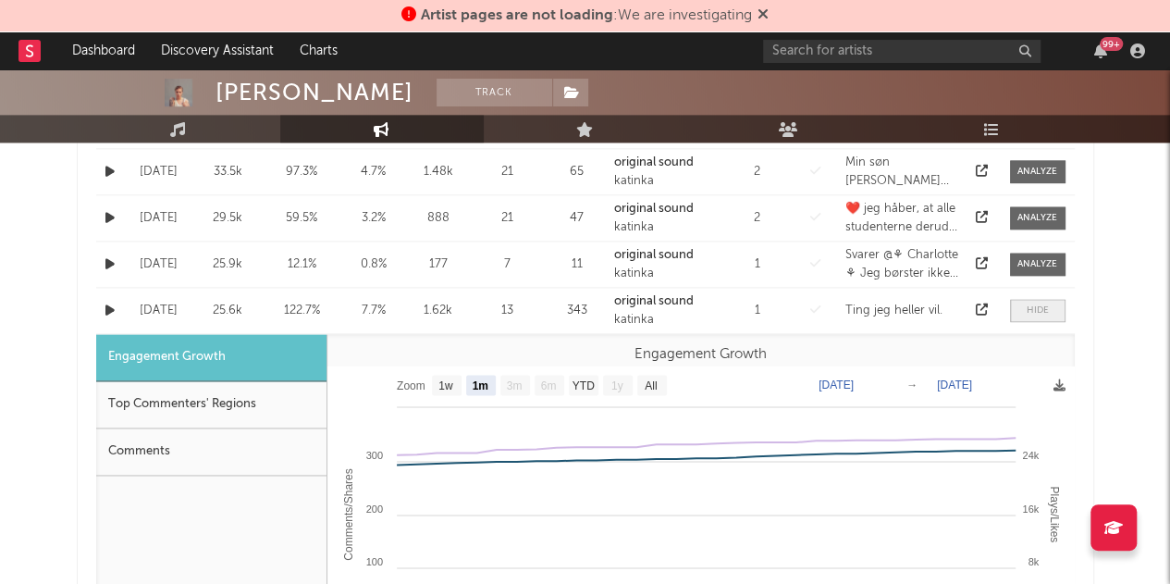
click at [1047, 303] on div at bounding box center [1038, 310] width 22 height 14
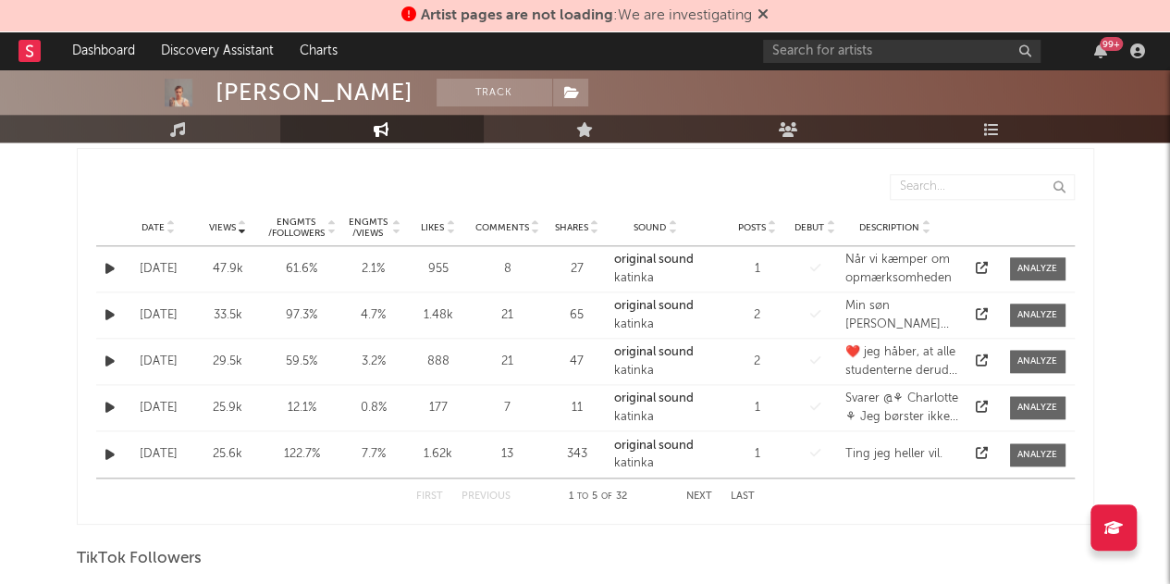
scroll to position [967, 0]
